Goal: Information Seeking & Learning: Learn about a topic

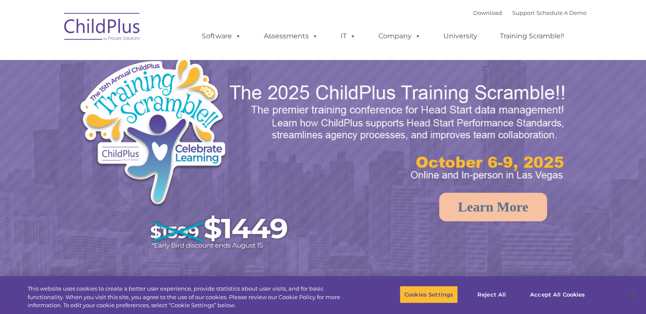
select select "MEDIUM"
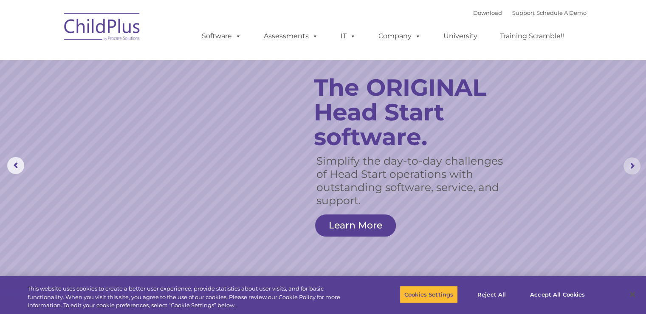
click at [634, 164] on rs-arrow at bounding box center [632, 165] width 17 height 17
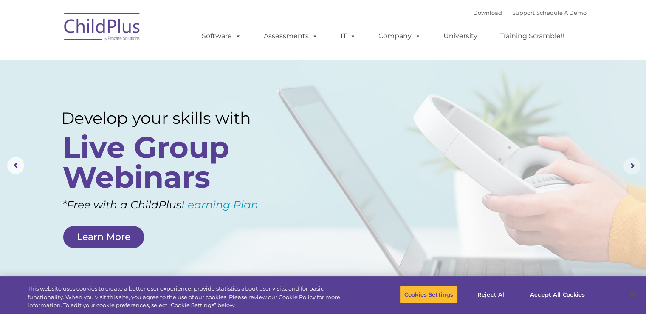
click at [633, 164] on rs-arrow at bounding box center [632, 165] width 17 height 17
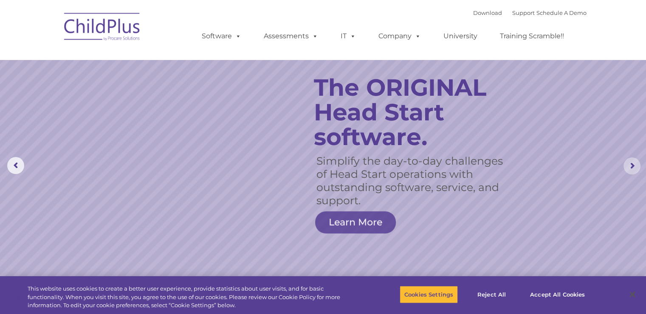
click at [633, 164] on rs-arrow at bounding box center [632, 165] width 17 height 17
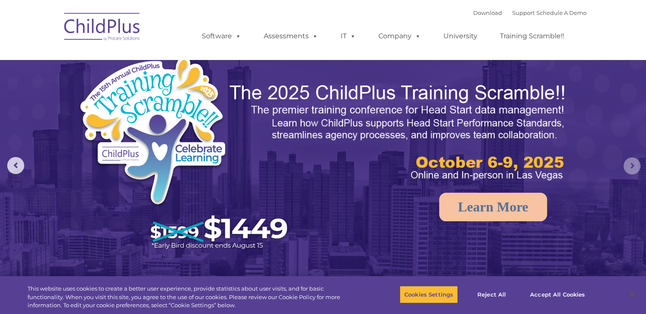
click at [633, 164] on rs-arrow at bounding box center [632, 165] width 17 height 17
